Goal: Task Accomplishment & Management: Manage account settings

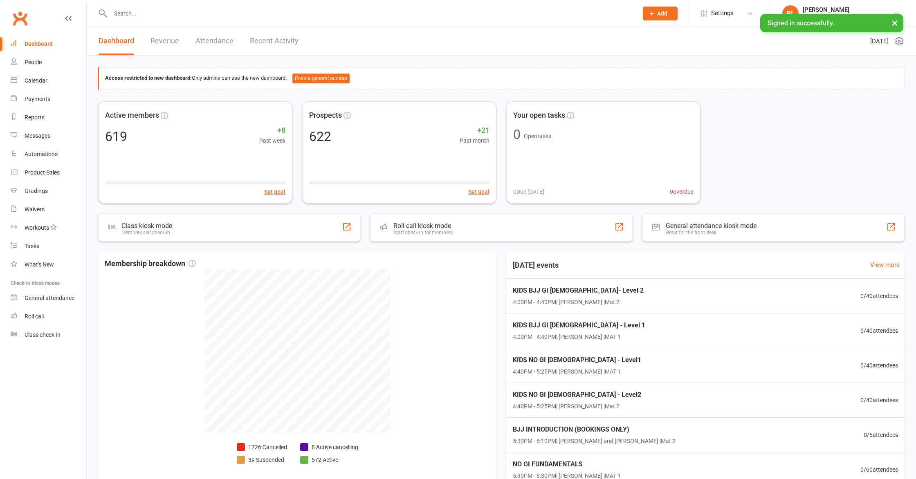
click at [260, 12] on input "text" at bounding box center [370, 13] width 524 height 11
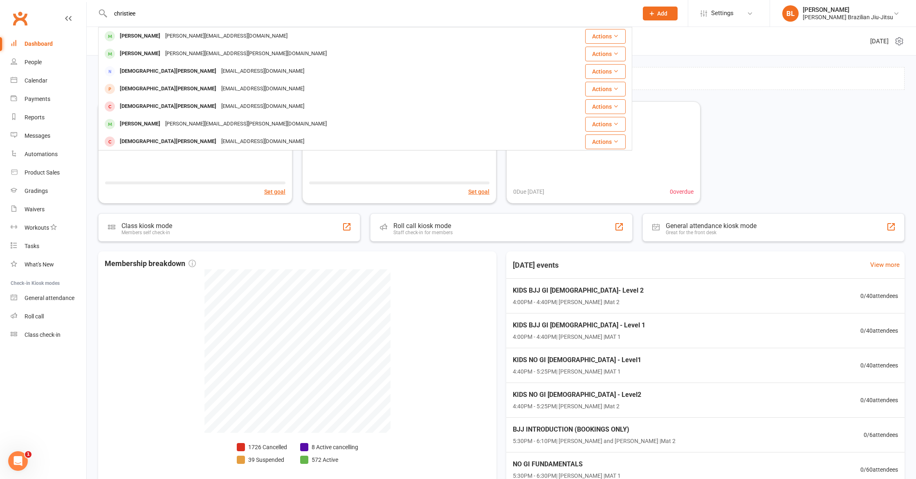
scroll to position [67, 0]
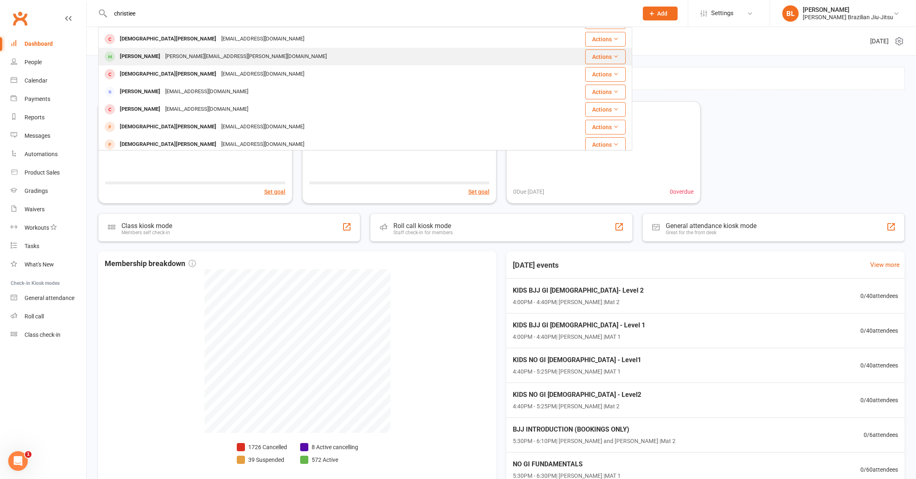
type input "christiee"
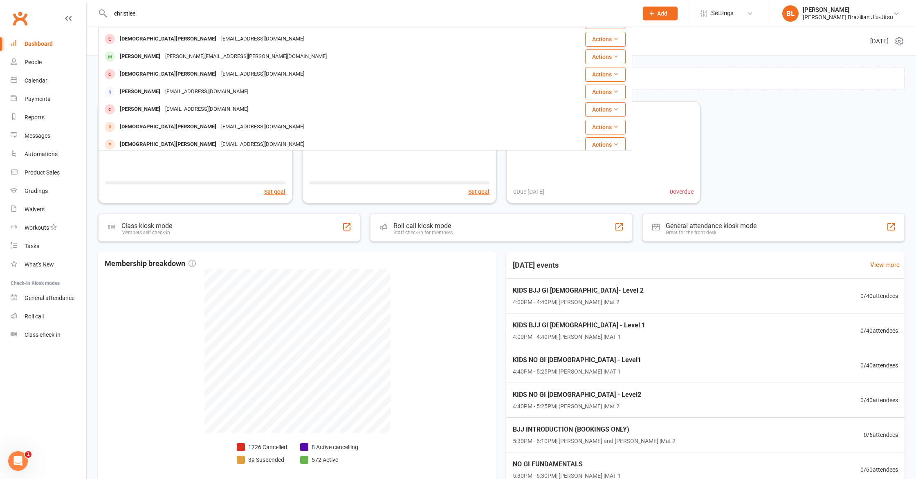
click at [155, 56] on div "[PERSON_NAME]" at bounding box center [139, 57] width 45 height 12
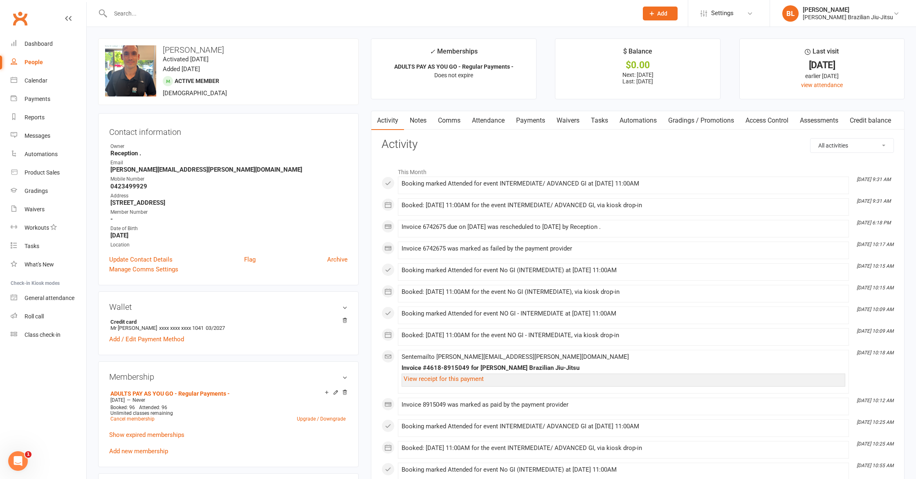
click at [544, 122] on link "Payments" at bounding box center [530, 120] width 40 height 19
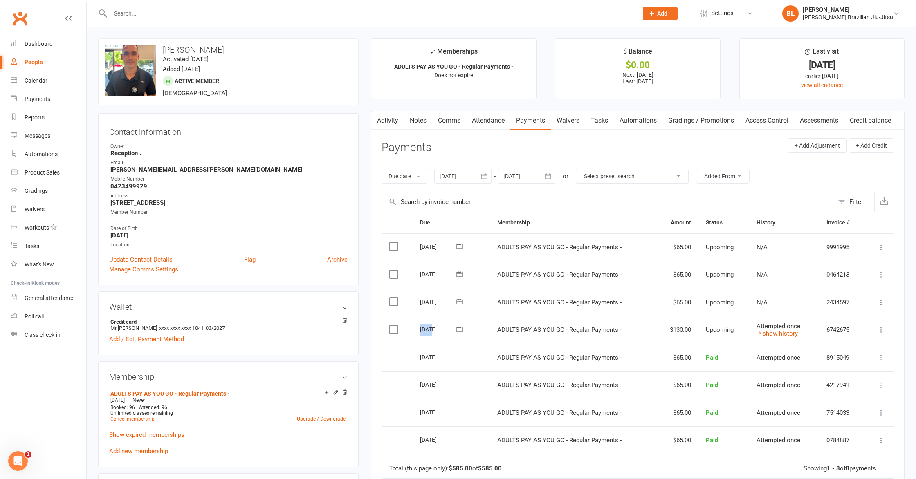
click at [431, 327] on div "[DATE]" at bounding box center [439, 329] width 38 height 13
click at [343, 319] on icon at bounding box center [345, 321] width 6 height 6
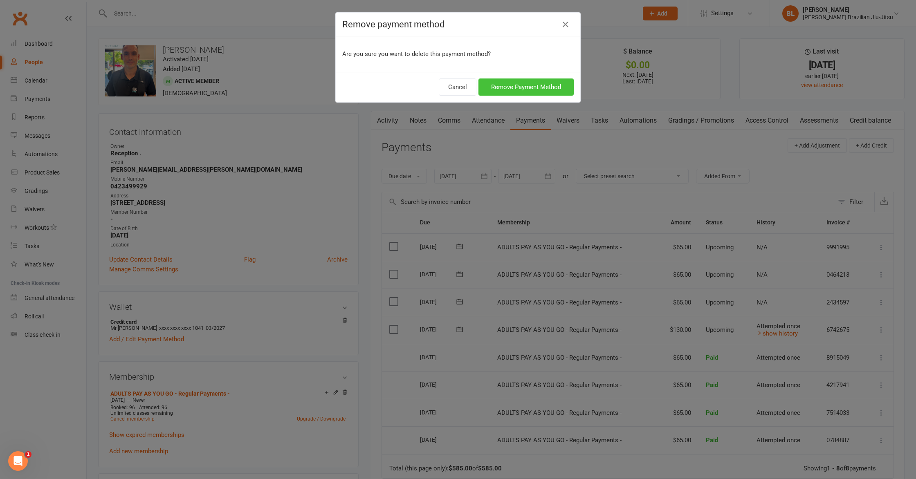
click at [516, 86] on button "Remove Payment Method" at bounding box center [525, 87] width 95 height 17
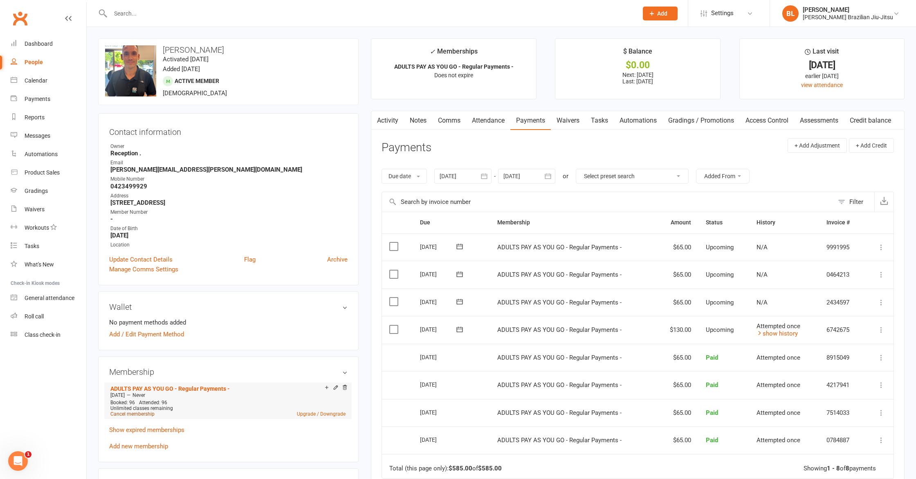
click at [142, 414] on link "Cancel membership" at bounding box center [132, 414] width 44 height 6
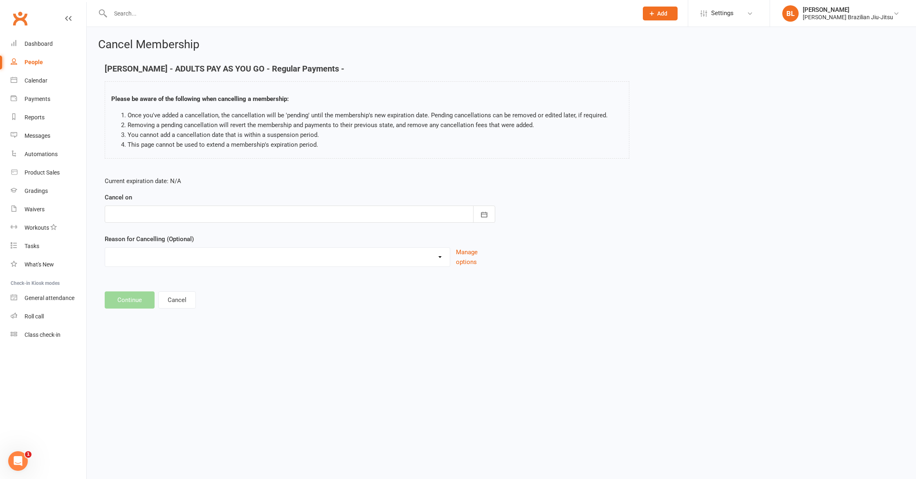
drag, startPoint x: 426, startPoint y: 223, endPoint x: 458, endPoint y: 224, distance: 32.3
click at [426, 223] on form "Current expiration date: N/A Cancel on [DATE] Sun Mon Tue Wed Thu Fri Sat 31 27…" at bounding box center [300, 221] width 390 height 91
click at [459, 219] on div at bounding box center [300, 214] width 390 height 17
click at [173, 297] on span "12" at bounding box center [173, 297] width 7 height 7
type input "[DATE]"
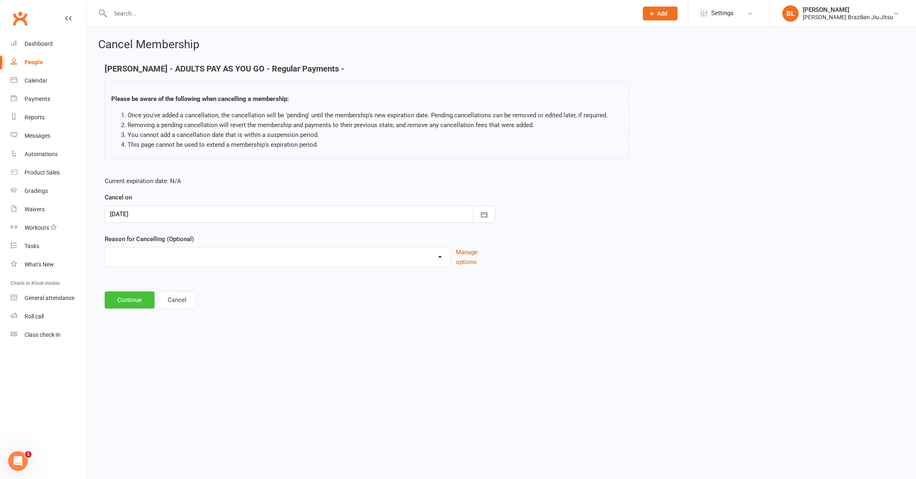
click at [136, 304] on button "Continue" at bounding box center [130, 300] width 50 height 17
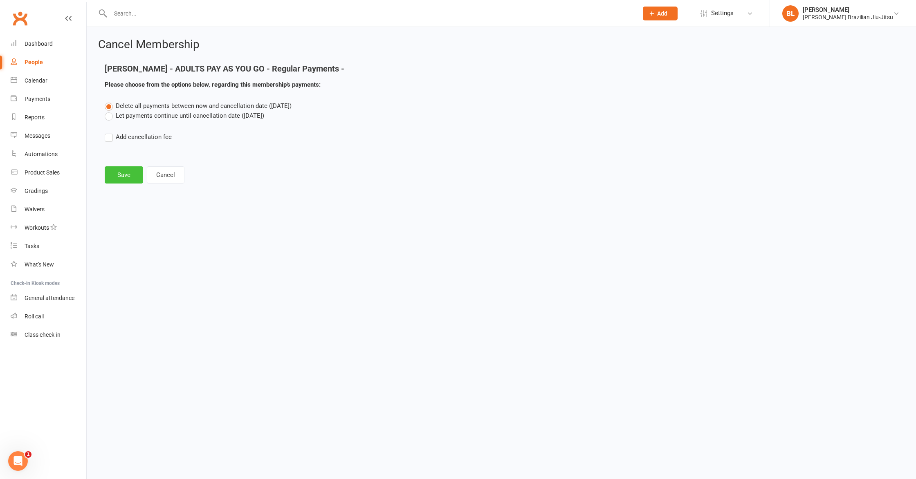
click at [123, 175] on button "Save" at bounding box center [124, 174] width 38 height 17
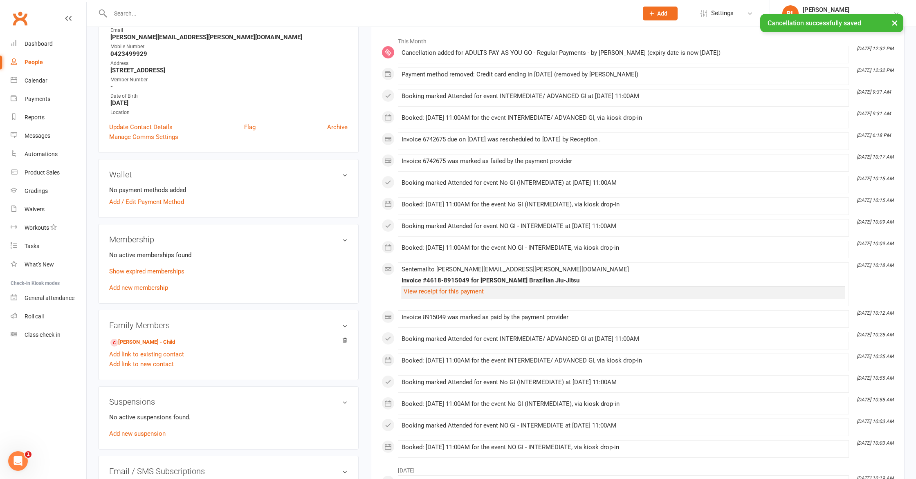
scroll to position [144, 0]
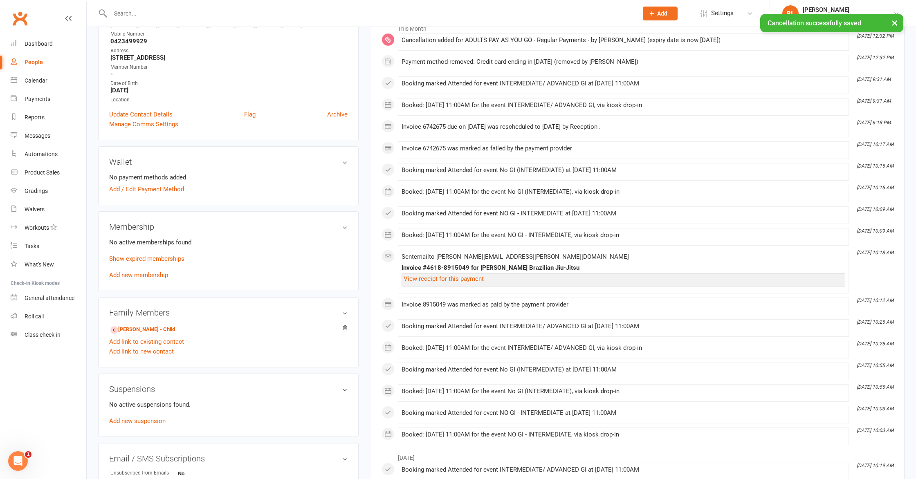
drag, startPoint x: 150, startPoint y: 273, endPoint x: 238, endPoint y: 253, distance: 90.2
click at [149, 273] on link "Add new membership" at bounding box center [138, 274] width 59 height 7
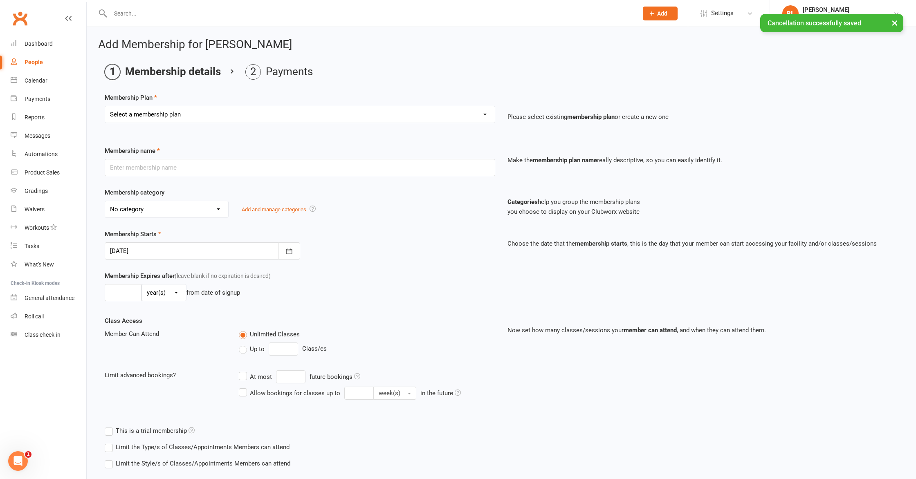
click at [406, 115] on select "Select a membership plan Create new Membership Plan FREE ADULTS 12 MONTH CONTRA…" at bounding box center [300, 114] width 390 height 16
select select "6"
click at [105, 106] on select "Select a membership plan Create new Membership Plan FREE ADULTS 12 MONTH CONTRA…" at bounding box center [300, 114] width 390 height 16
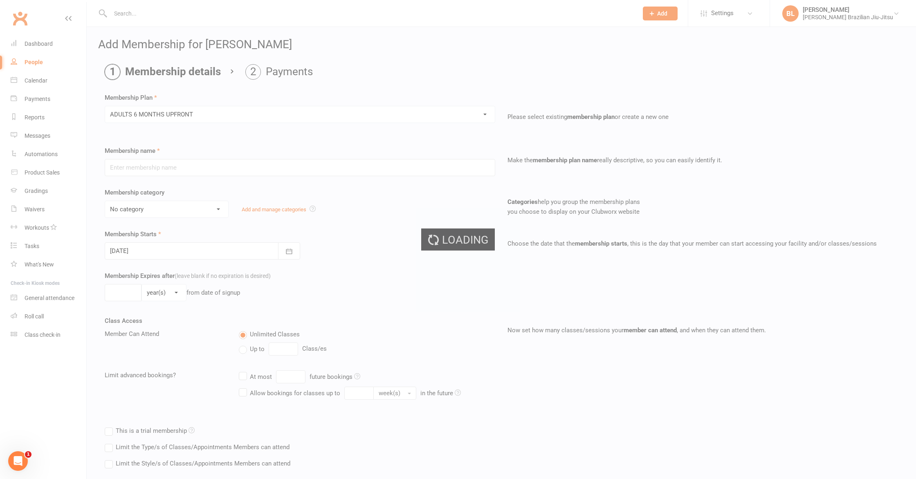
type input "ADULTS 6 MONTHS UPFRONT"
select select "7"
type input "6"
select select "2"
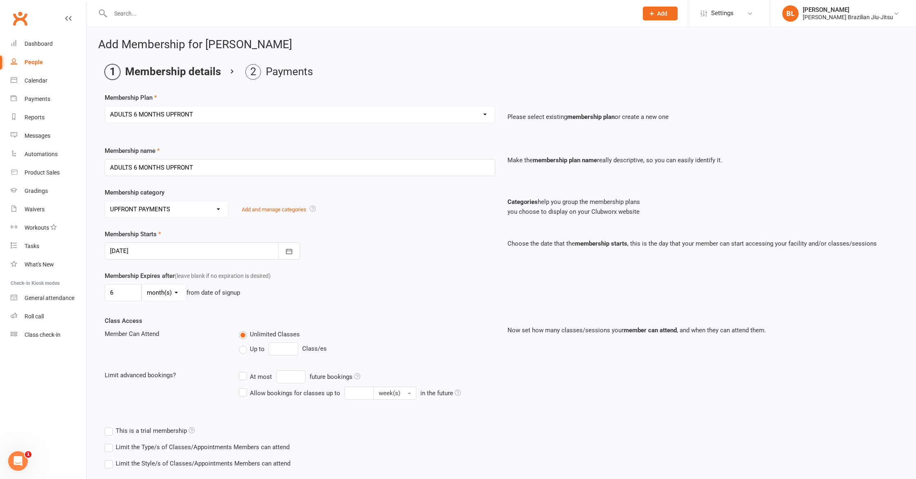
click at [361, 248] on div "Membership Starts [DATE] [DATE] Sun Mon Tue Wed Thu Fri Sat 31 27 28 29 30 31 0…" at bounding box center [300, 244] width 403 height 30
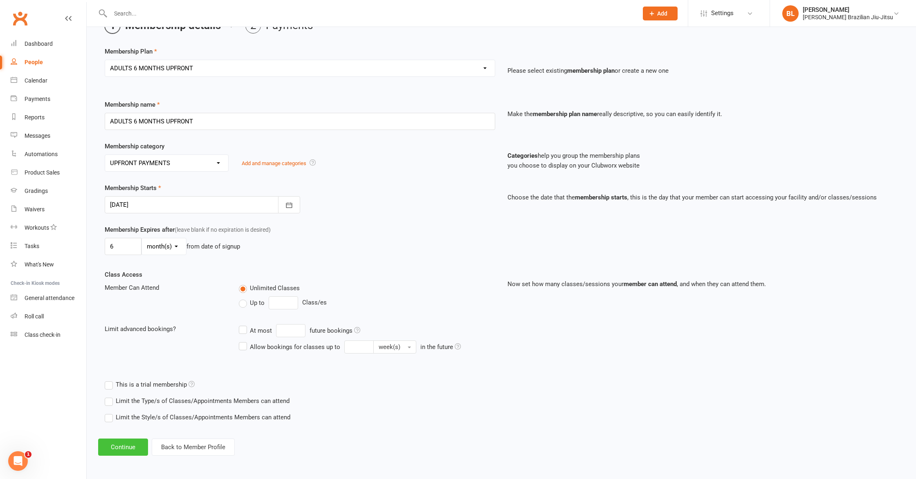
click at [113, 445] on button "Continue" at bounding box center [123, 447] width 50 height 17
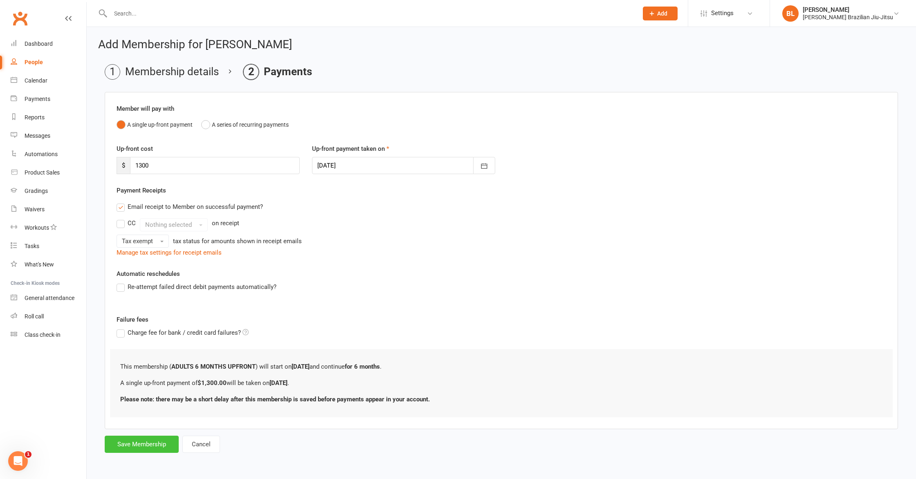
click at [133, 443] on button "Save Membership" at bounding box center [142, 444] width 74 height 17
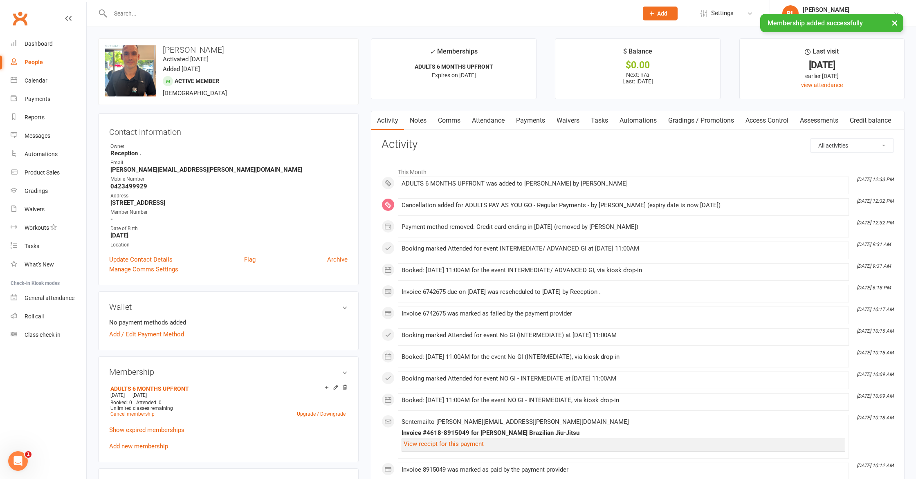
click at [531, 122] on link "Payments" at bounding box center [530, 120] width 40 height 19
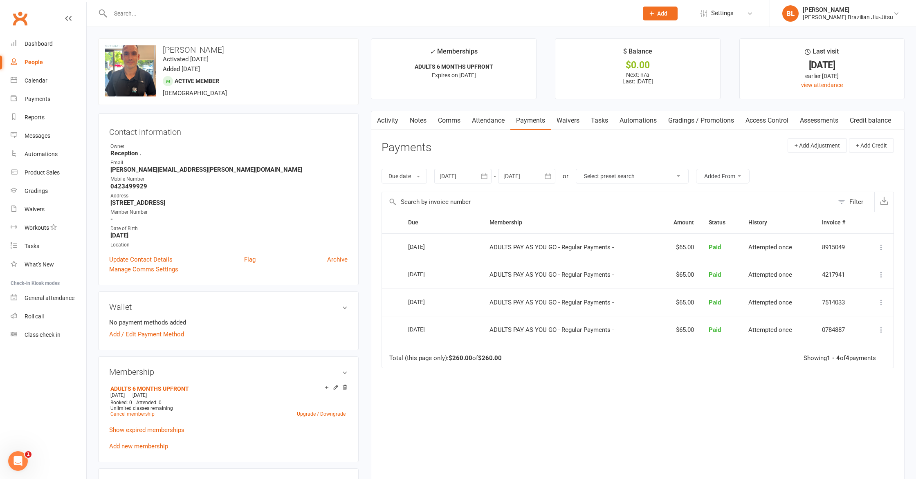
click at [529, 124] on link "Payments" at bounding box center [530, 120] width 40 height 19
click at [375, 8] on input "text" at bounding box center [370, 13] width 524 height 11
click at [576, 121] on link "Waivers" at bounding box center [568, 120] width 34 height 19
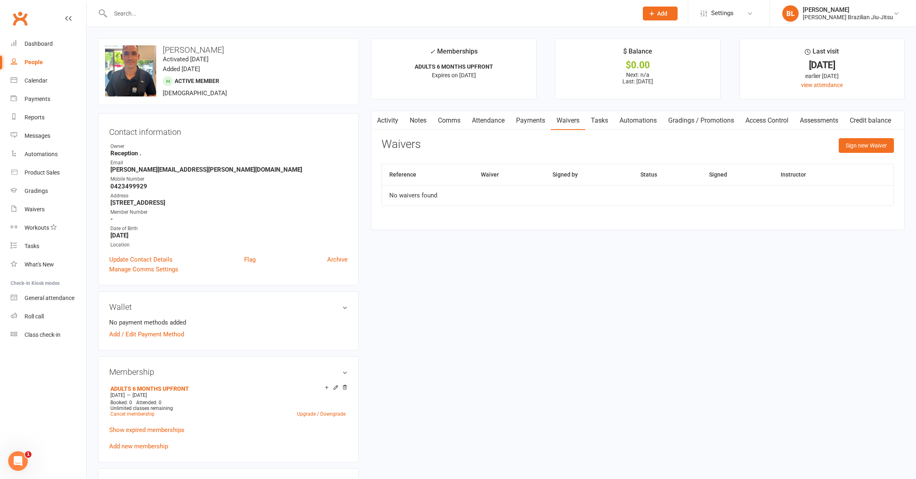
click at [535, 120] on link "Payments" at bounding box center [530, 120] width 40 height 19
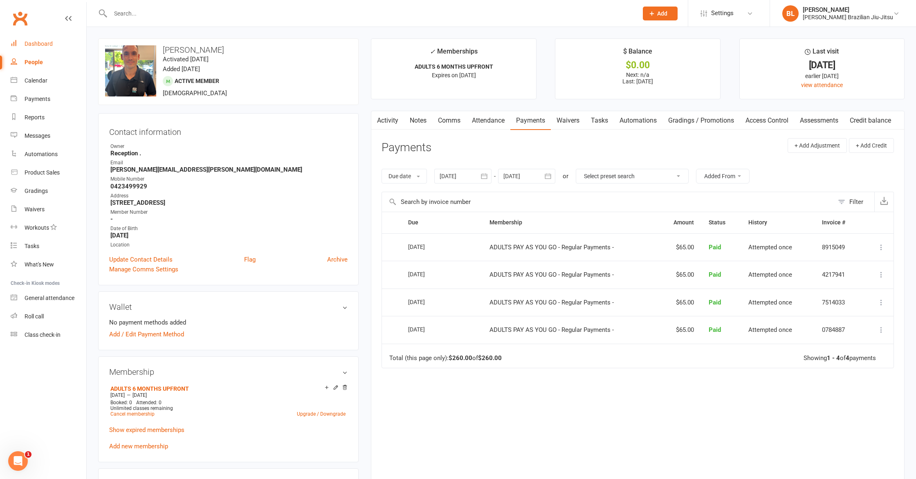
click at [31, 45] on div "Dashboard" at bounding box center [39, 43] width 28 height 7
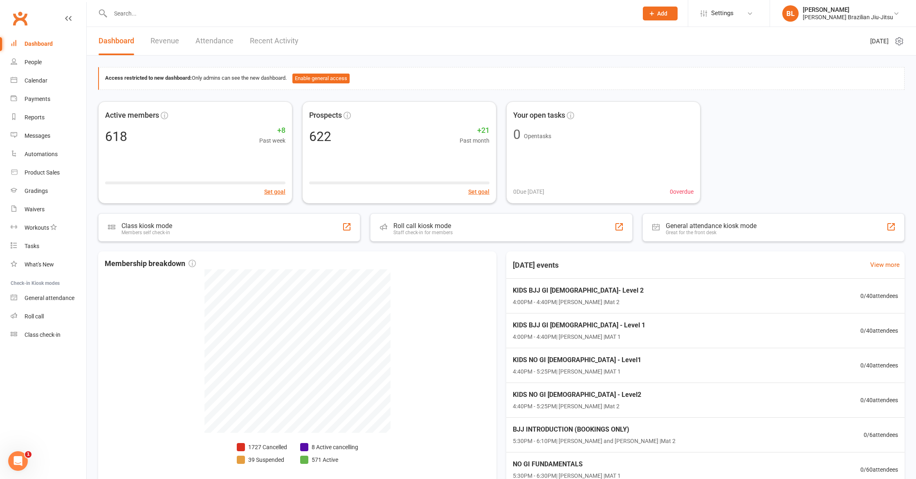
click at [211, 13] on input "text" at bounding box center [370, 13] width 524 height 11
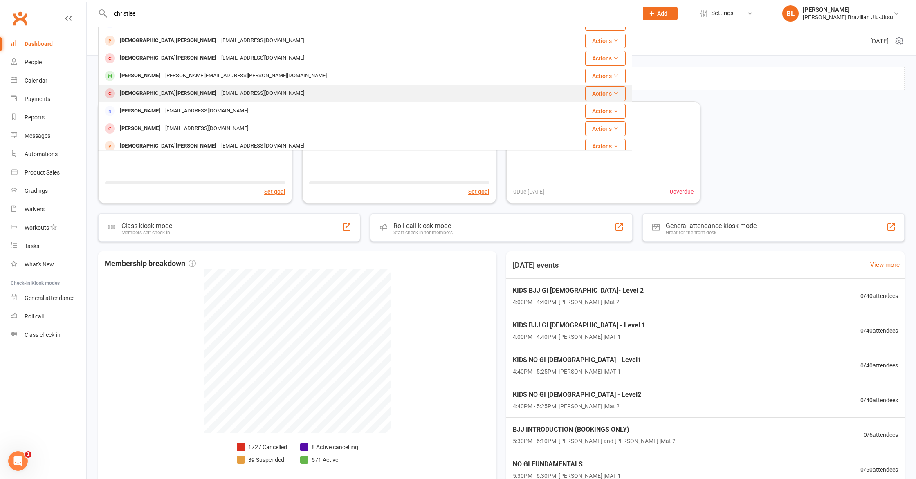
scroll to position [49, 0]
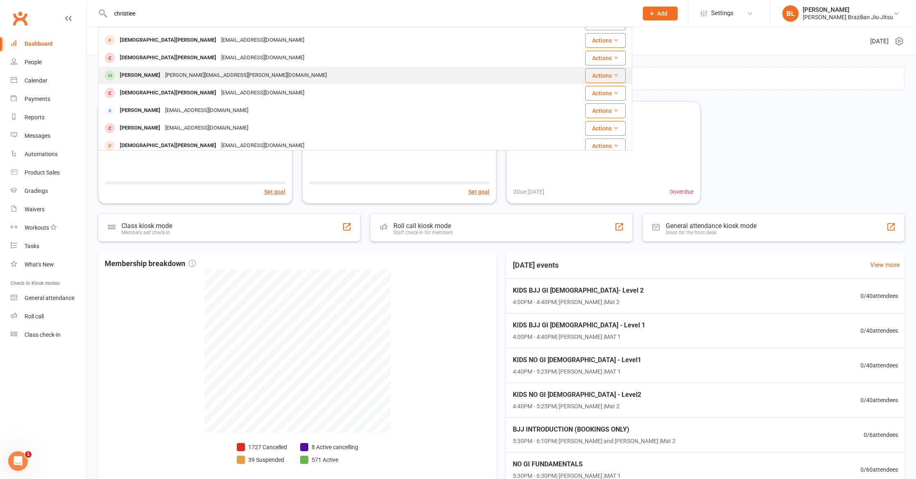
type input "christiee"
click at [157, 76] on div "[PERSON_NAME]" at bounding box center [139, 76] width 45 height 12
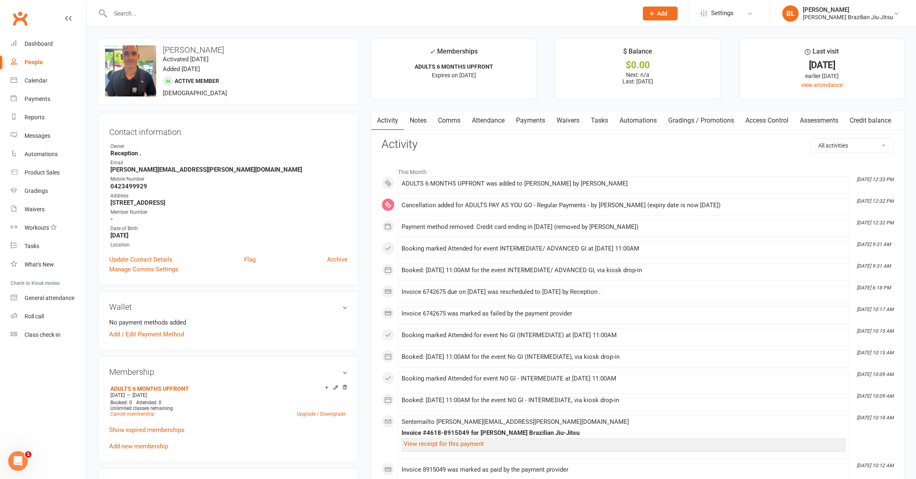
click at [535, 121] on link "Payments" at bounding box center [530, 120] width 40 height 19
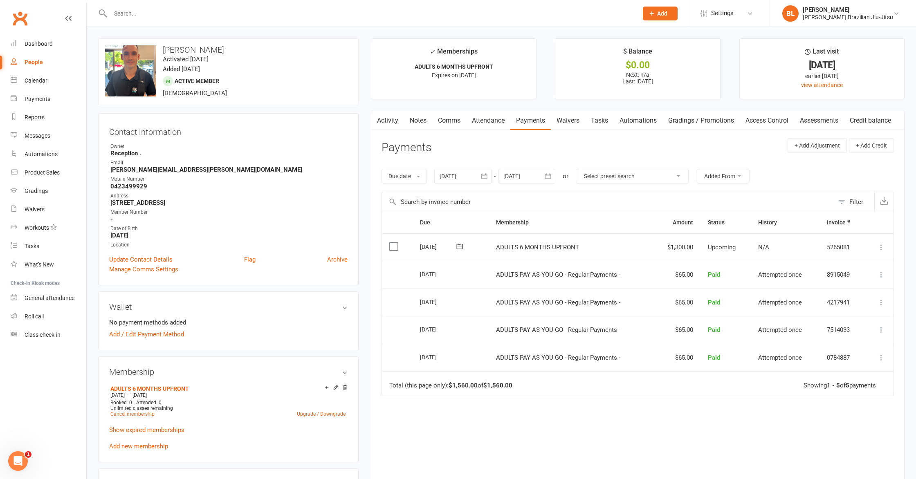
click at [882, 249] on icon at bounding box center [881, 247] width 8 height 8
click at [835, 265] on link "Mark as Paid (Cash)" at bounding box center [845, 263] width 81 height 16
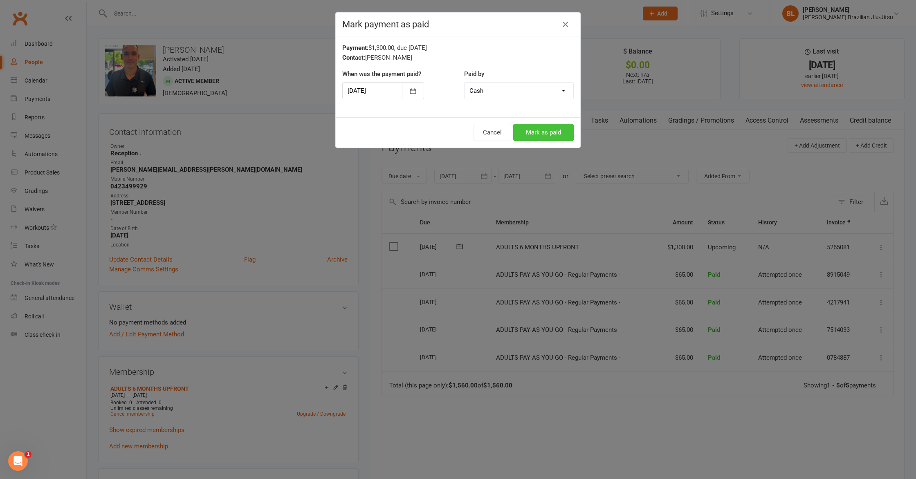
click at [544, 137] on button "Mark as paid" at bounding box center [543, 132] width 61 height 17
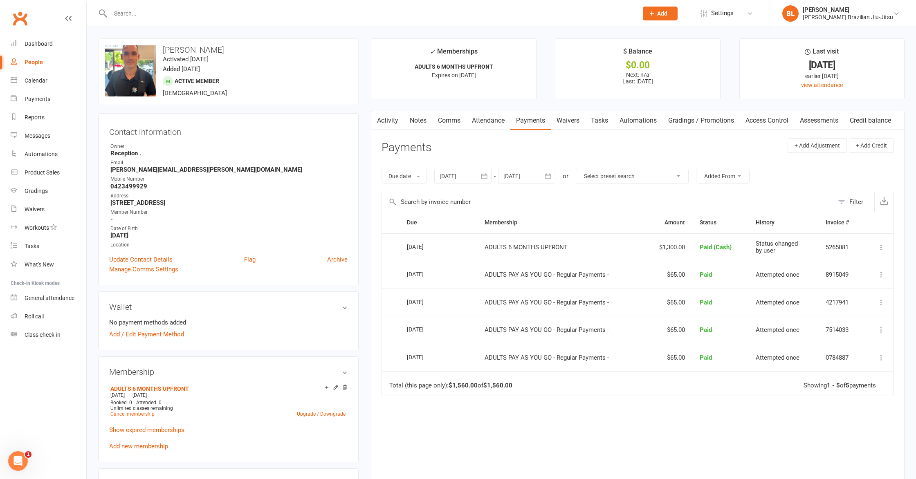
click at [191, 10] on input "text" at bounding box center [370, 13] width 524 height 11
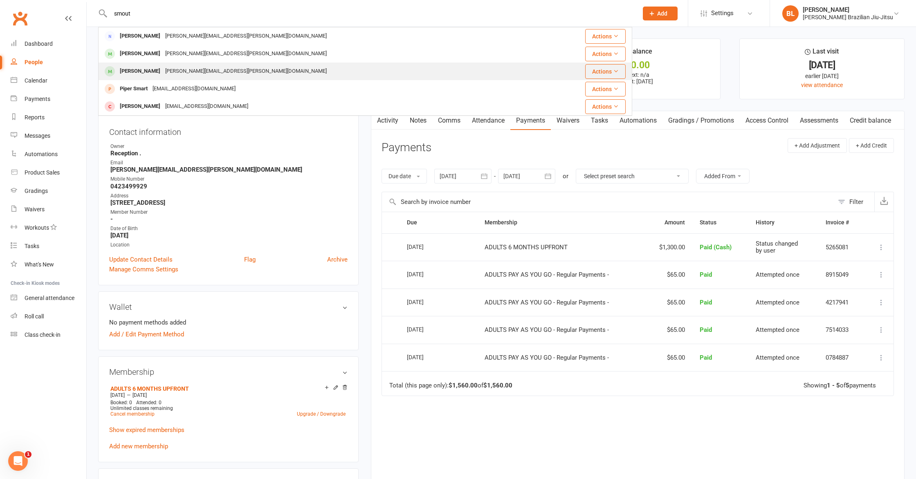
type input "smout"
click at [172, 70] on div "[PERSON_NAME][EMAIL_ADDRESS][PERSON_NAME][DOMAIN_NAME]" at bounding box center [246, 71] width 166 height 12
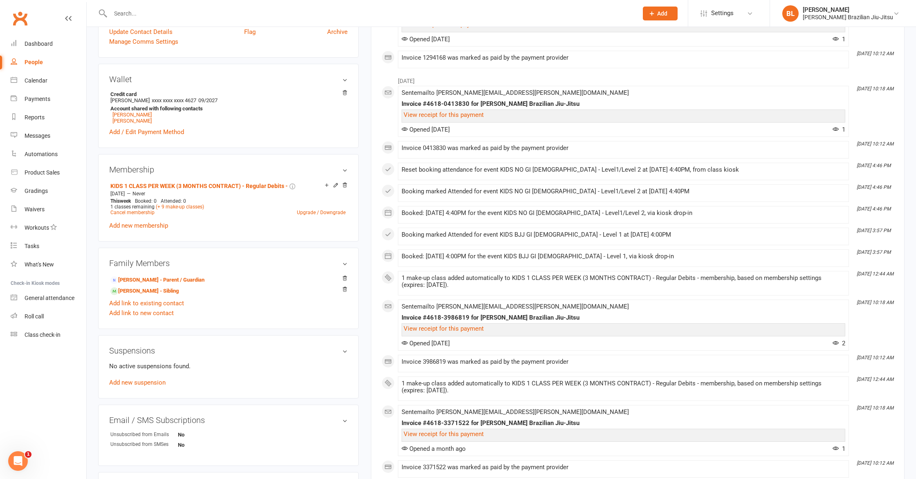
scroll to position [211, 0]
click at [157, 287] on link "[PERSON_NAME] - Sibling" at bounding box center [144, 290] width 68 height 9
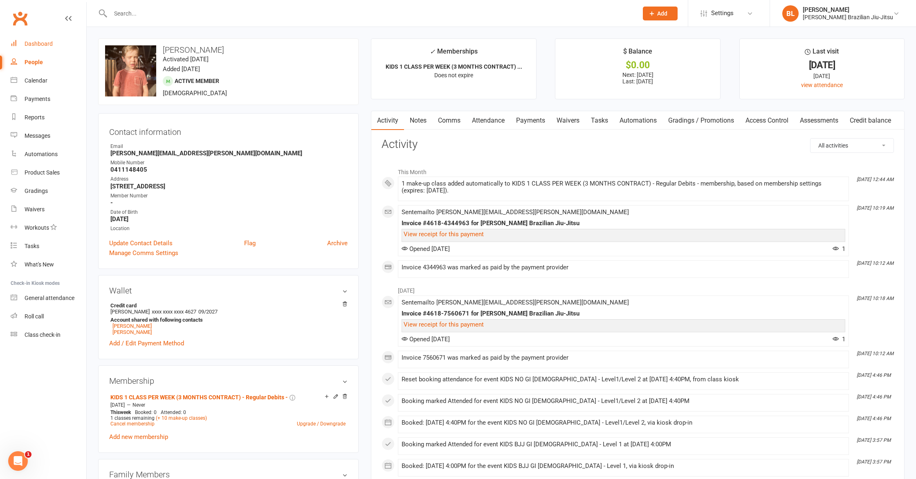
click at [40, 47] on div "Dashboard" at bounding box center [39, 43] width 28 height 7
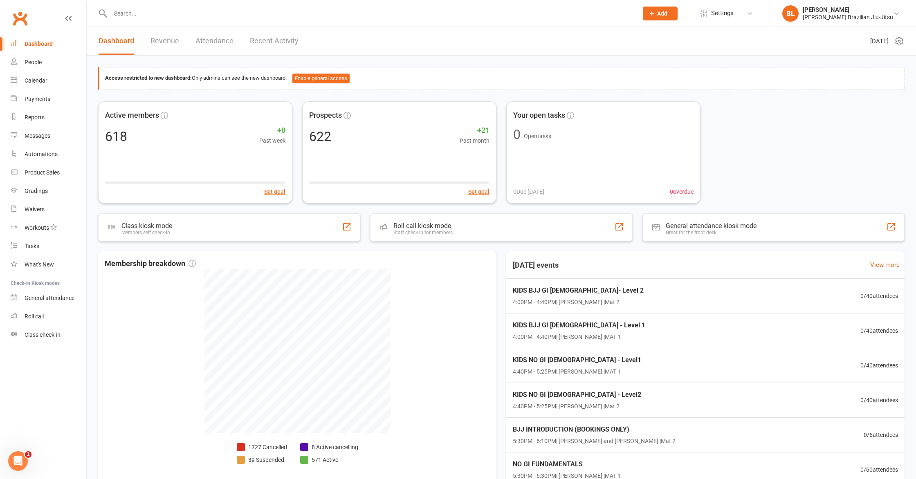
scroll to position [7, 0]
